Goal: Task Accomplishment & Management: Complete application form

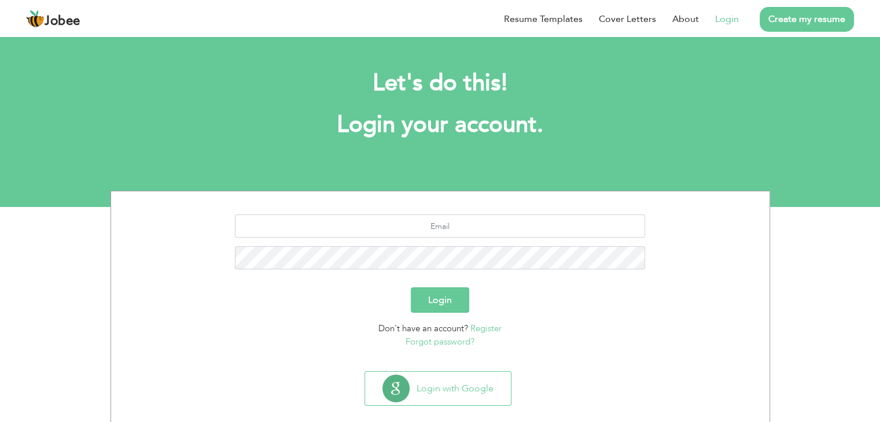
click at [479, 323] on link "Register" at bounding box center [485, 329] width 31 height 12
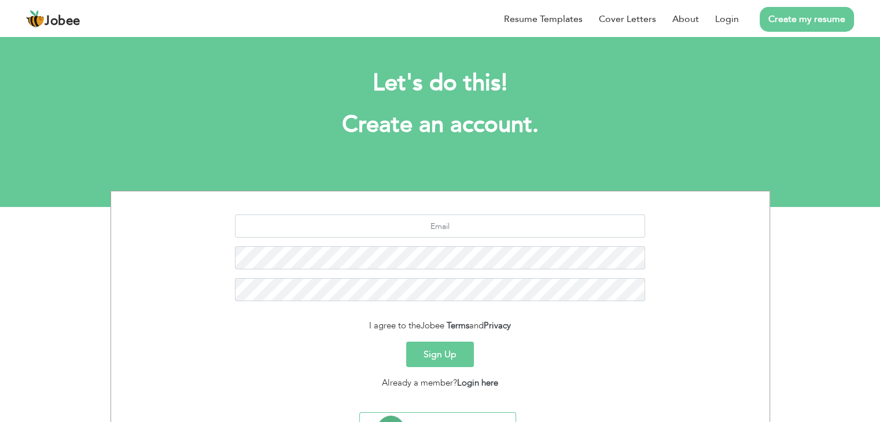
scroll to position [43, 0]
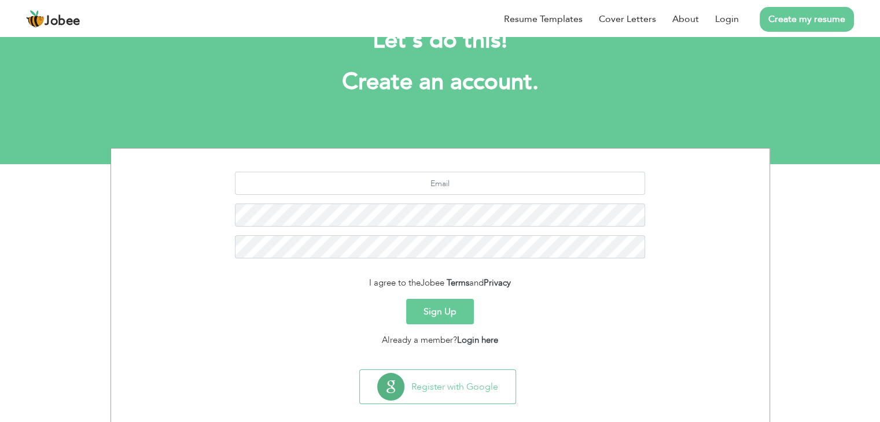
click at [419, 312] on button "Sign Up" at bounding box center [440, 311] width 68 height 25
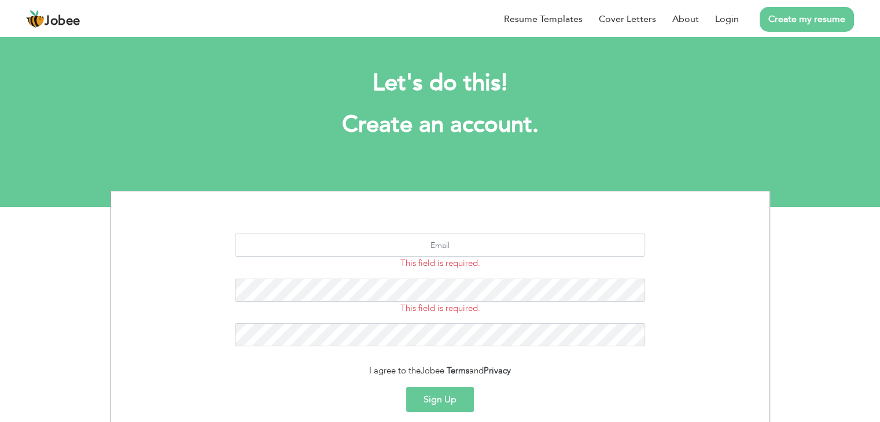
scroll to position [102, 0]
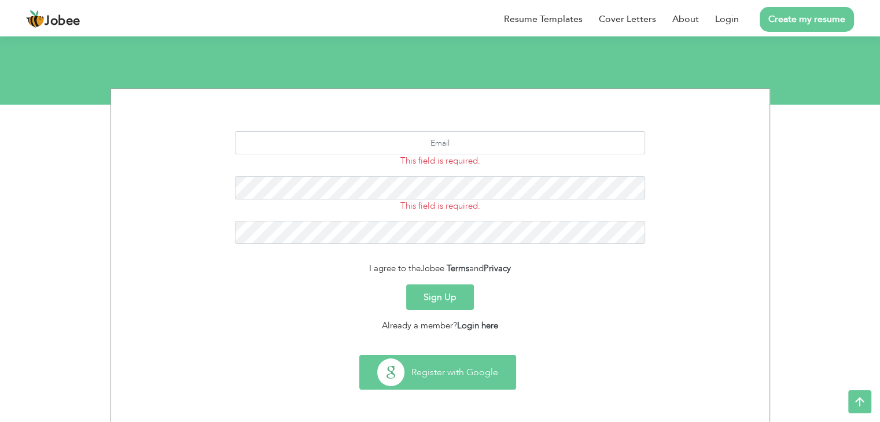
click at [442, 376] on button "Register with Google" at bounding box center [438, 373] width 156 height 34
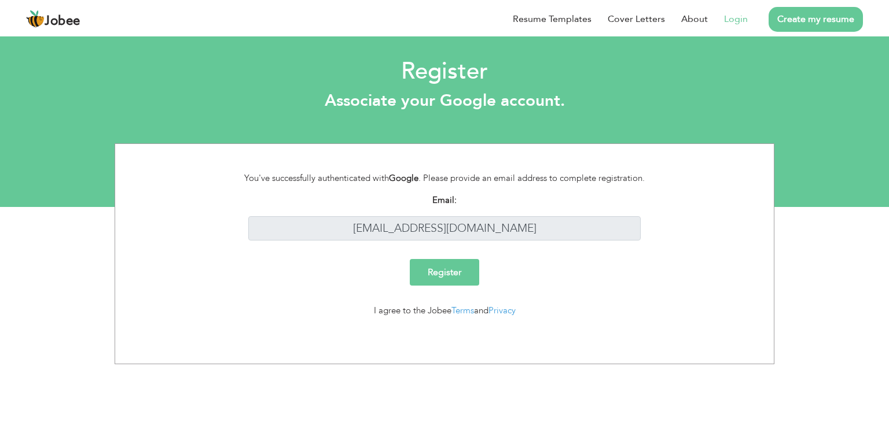
click at [455, 267] on input "Register" at bounding box center [444, 272] width 69 height 27
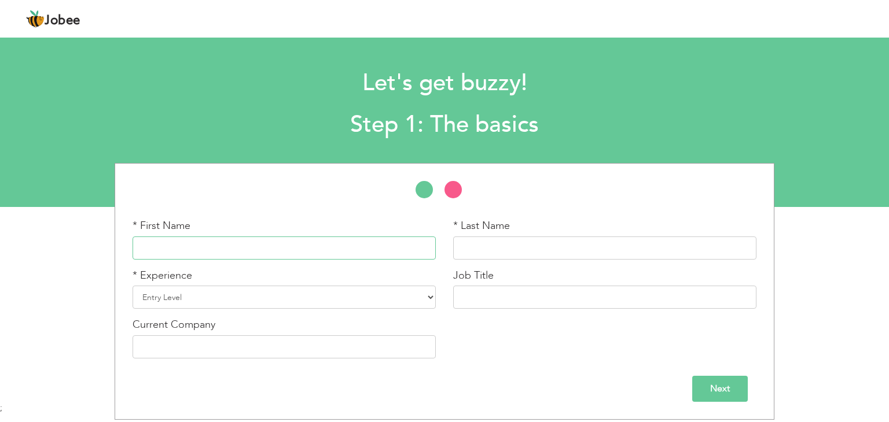
click at [289, 258] on input "text" at bounding box center [284, 248] width 303 height 23
type input "Mohsin"
click at [507, 244] on input "Bhatti" at bounding box center [604, 248] width 303 height 23
type input "B"
type input "Rafiq"
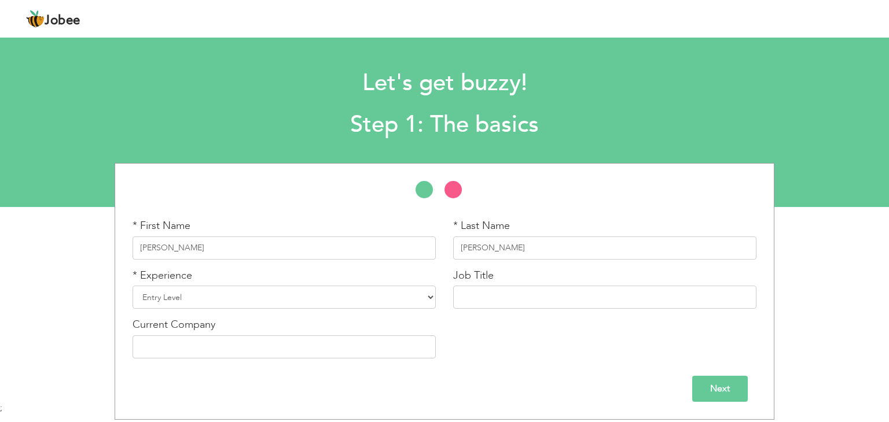
drag, startPoint x: 310, startPoint y: 283, endPoint x: 304, endPoint y: 294, distance: 12.4
click at [304, 294] on div "* Experience Entry Level Less than 1 Year 1 Year 2 Years 3 Years 4 Years 5 Year…" at bounding box center [284, 289] width 303 height 41
click at [304, 294] on select "Entry Level Less than 1 Year 1 Year 2 Years 3 Years 4 Years 5 Years 6 Years 7 Y…" at bounding box center [284, 297] width 303 height 23
select select "9"
click at [133, 286] on select "Entry Level Less than 1 Year 1 Year 2 Years 3 Years 4 Years 5 Years 6 Years 7 Y…" at bounding box center [284, 297] width 303 height 23
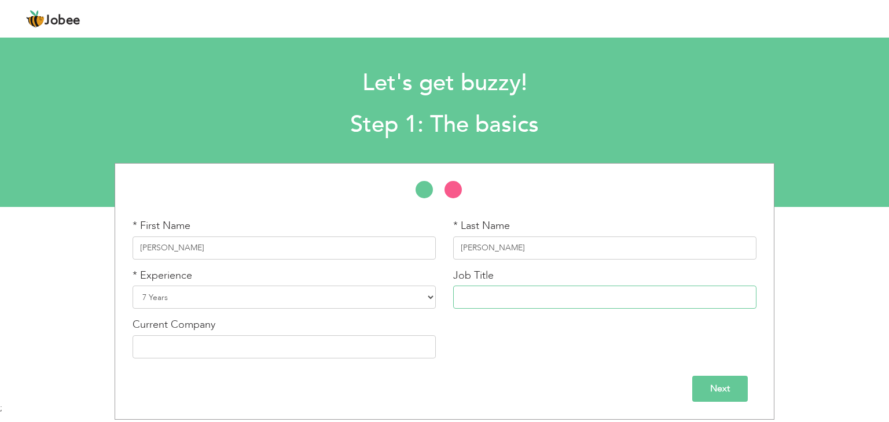
click at [501, 304] on input "text" at bounding box center [604, 297] width 303 height 23
type input "operations"
click at [296, 343] on input "text" at bounding box center [284, 347] width 303 height 23
type input "Nil"
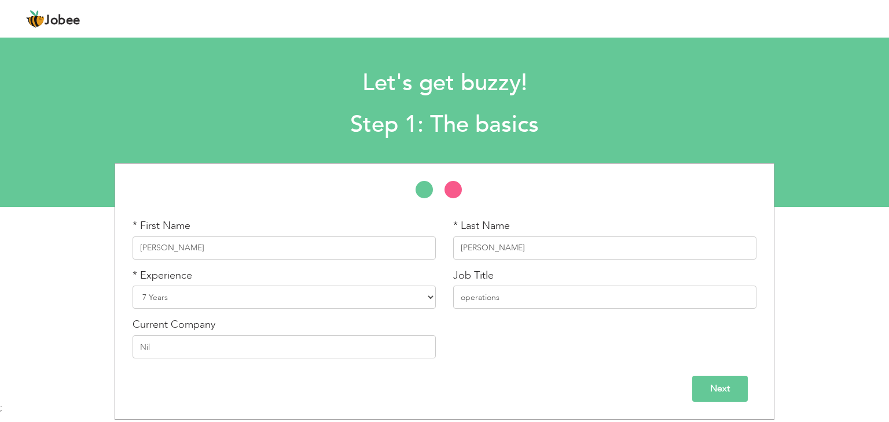
click at [718, 381] on input "Next" at bounding box center [720, 389] width 56 height 26
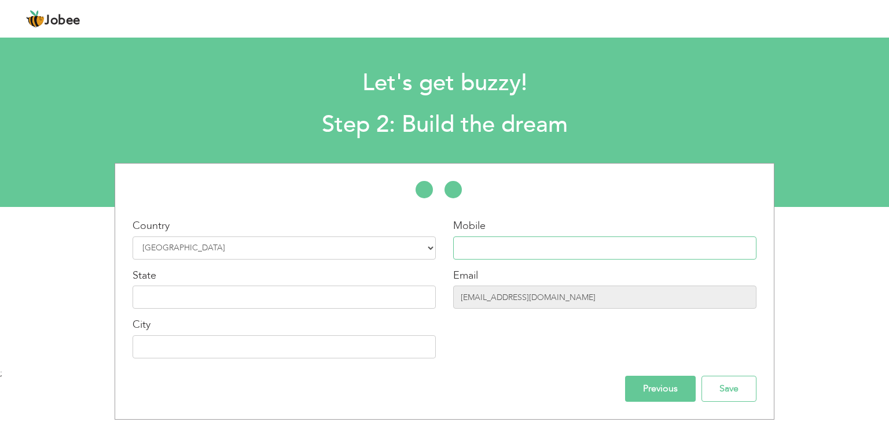
click at [483, 247] on input "text" at bounding box center [604, 248] width 303 height 23
type input "03004879596"
click at [269, 289] on input "text" at bounding box center [284, 297] width 303 height 23
type input "punjab"
click at [158, 352] on input "text" at bounding box center [284, 347] width 303 height 23
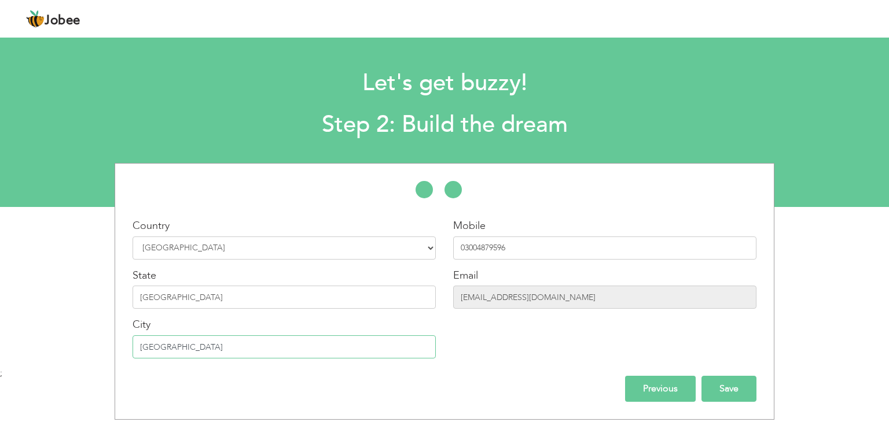
type input "Lahore"
click at [720, 391] on input "Save" at bounding box center [728, 389] width 55 height 26
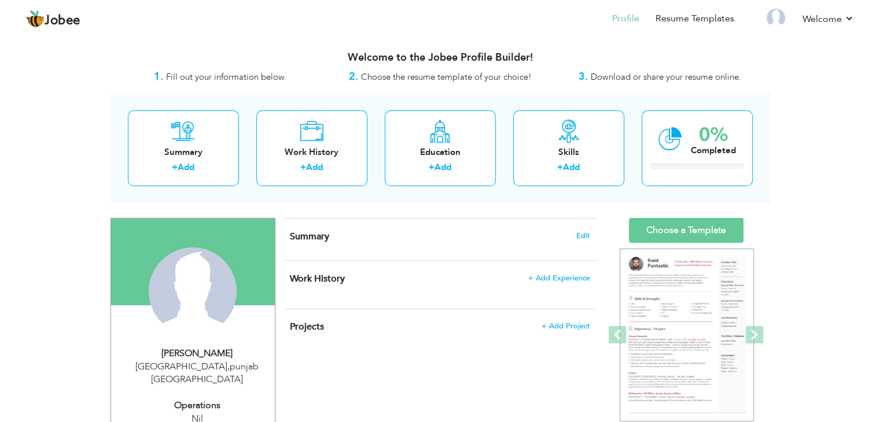
click at [625, 80] on span "Download or share your resume online." at bounding box center [666, 77] width 150 height 12
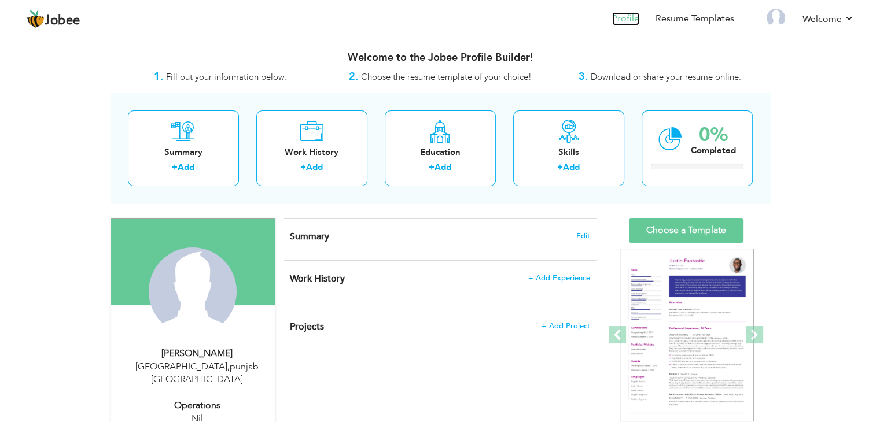
click at [619, 14] on link "Profile" at bounding box center [625, 18] width 27 height 13
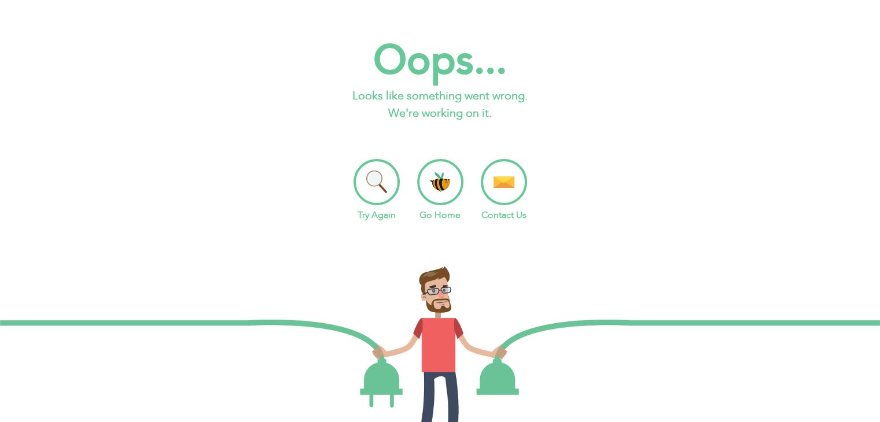
click at [438, 192] on li "Go Home" at bounding box center [440, 190] width 46 height 63
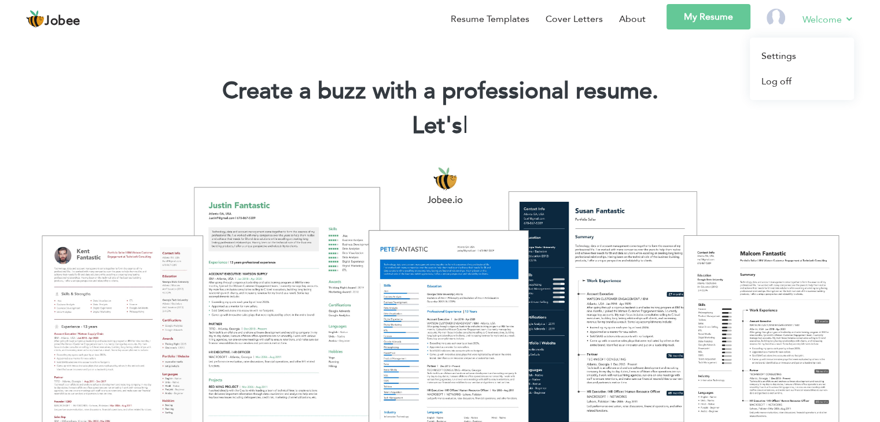
click at [833, 26] on link "Welcome" at bounding box center [829, 19] width 52 height 14
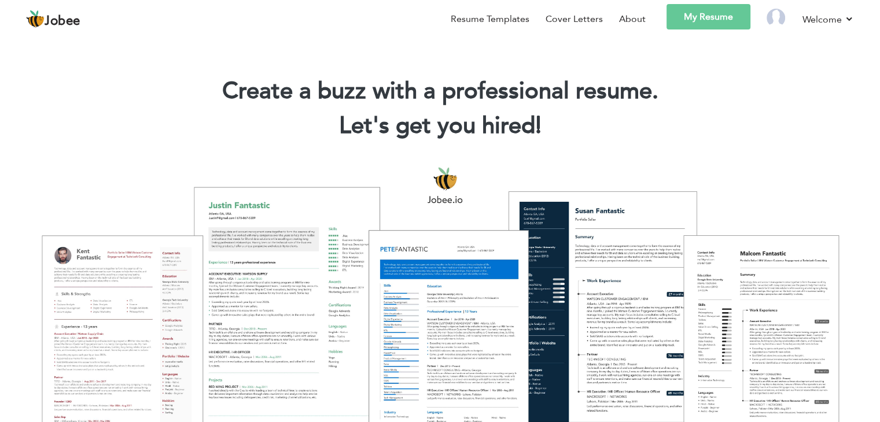
click at [718, 24] on link "My Resume" at bounding box center [709, 16] width 84 height 25
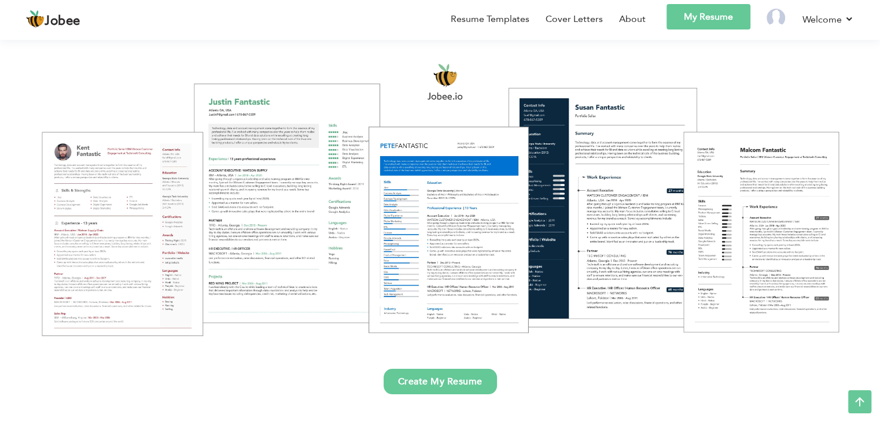
scroll to position [104, 0]
click at [722, 24] on link "My Resume" at bounding box center [709, 16] width 84 height 25
